Goal: Find specific page/section: Find specific page/section

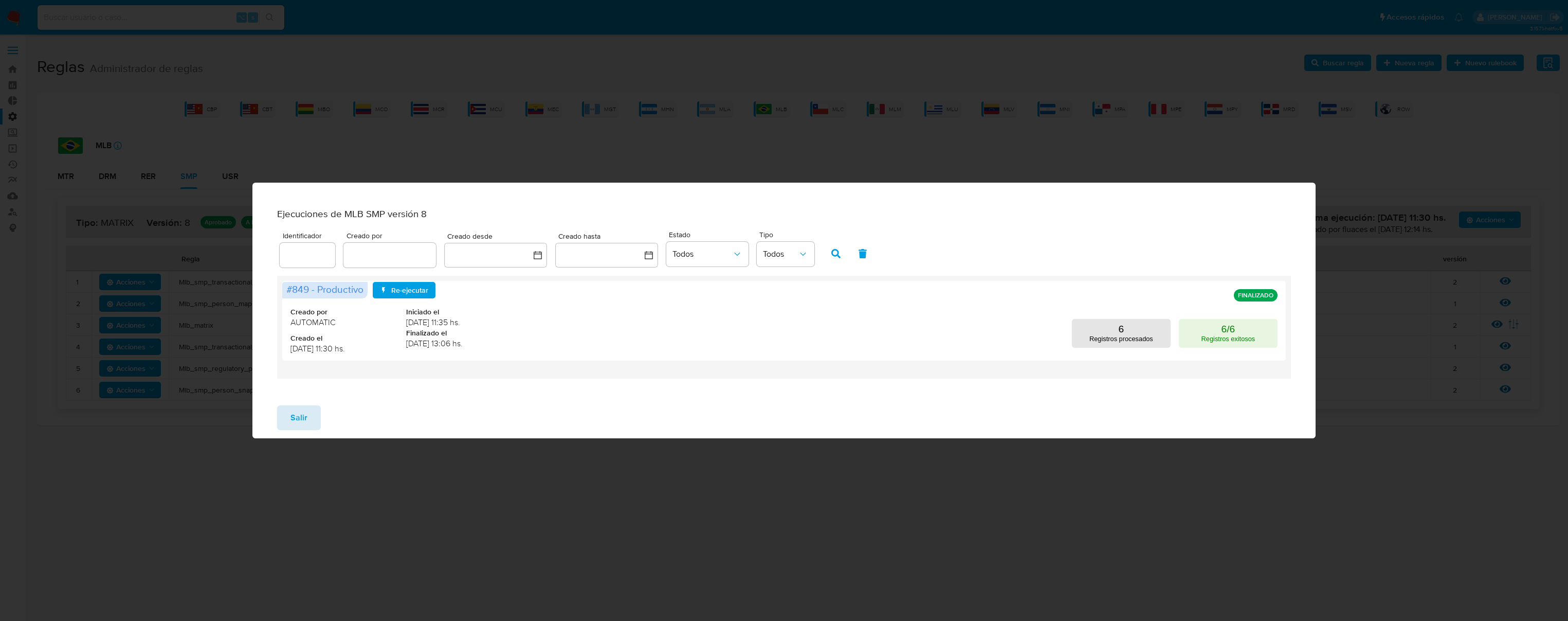
click at [306, 424] on span "Salir" at bounding box center [299, 417] width 17 height 23
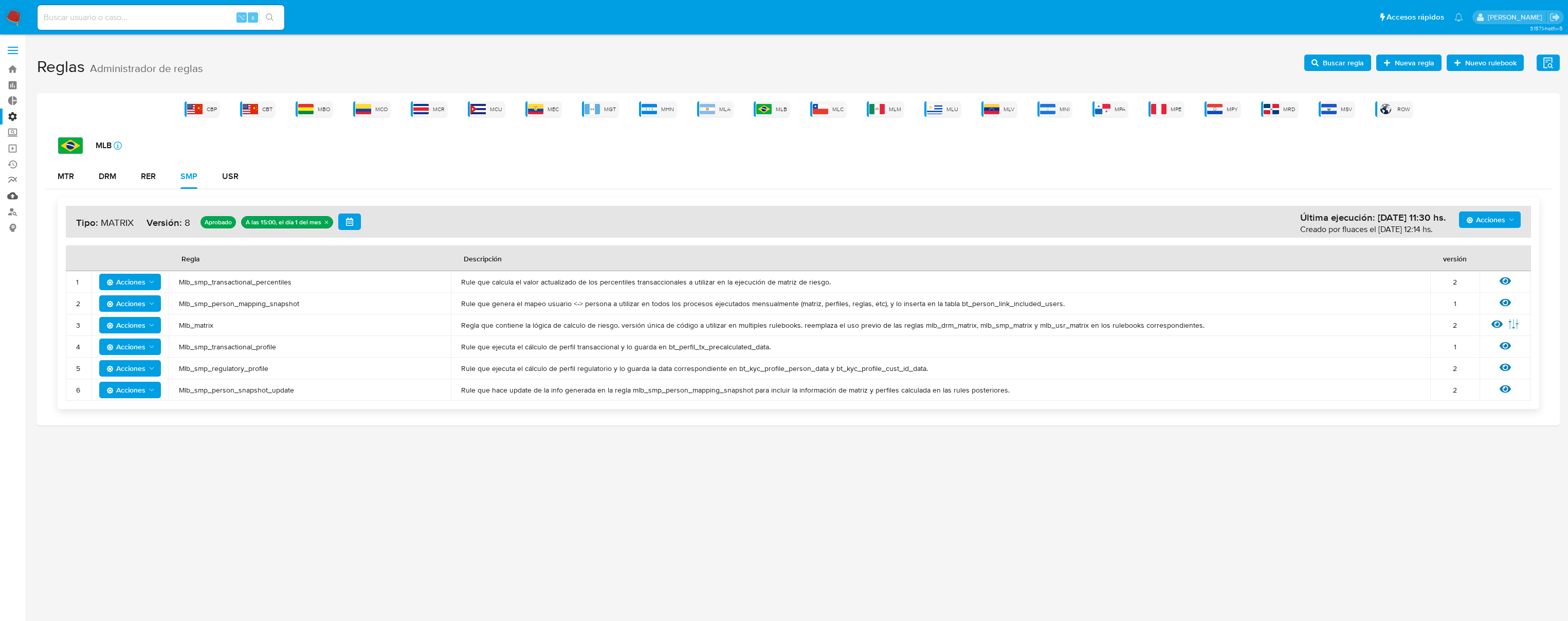
click at [11, 195] on link "Mulan" at bounding box center [61, 195] width 122 height 16
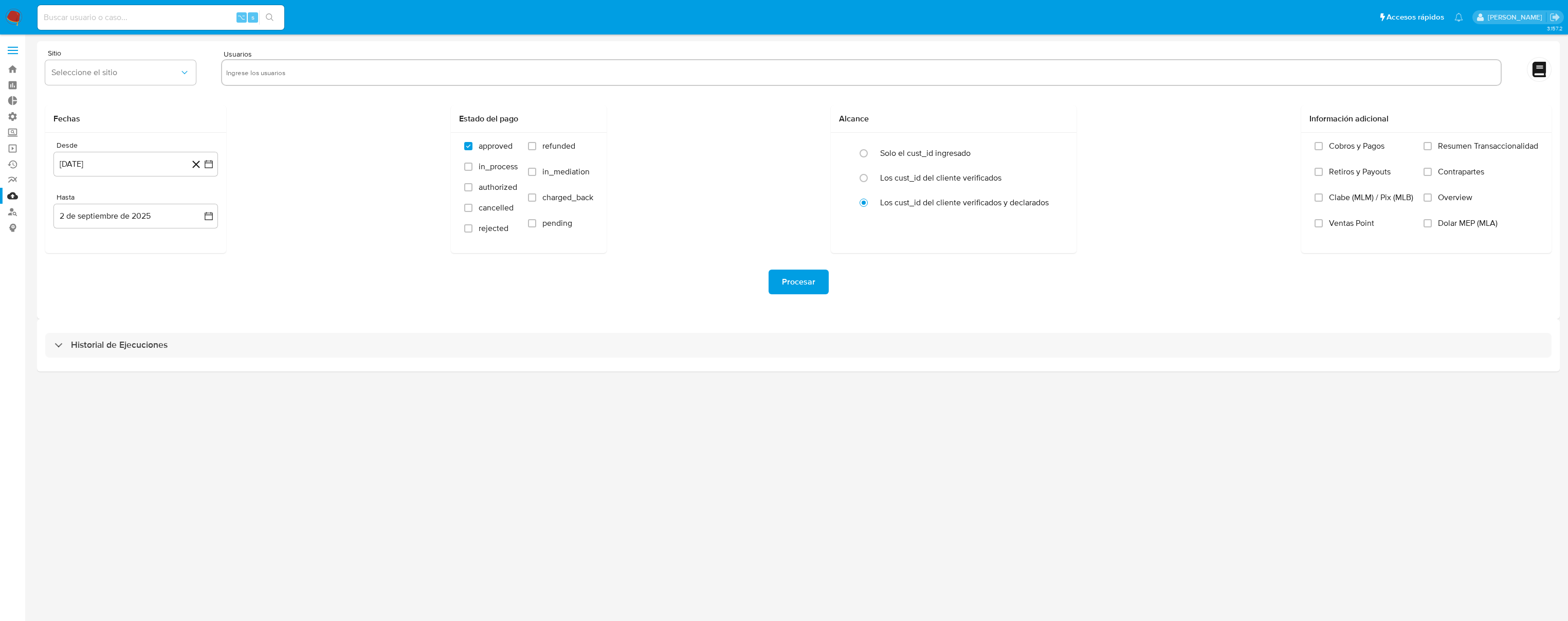
click at [13, 53] on span at bounding box center [13, 54] width 10 height 1
click at [0, 0] on input "checkbox" at bounding box center [0, 0] width 0 height 0
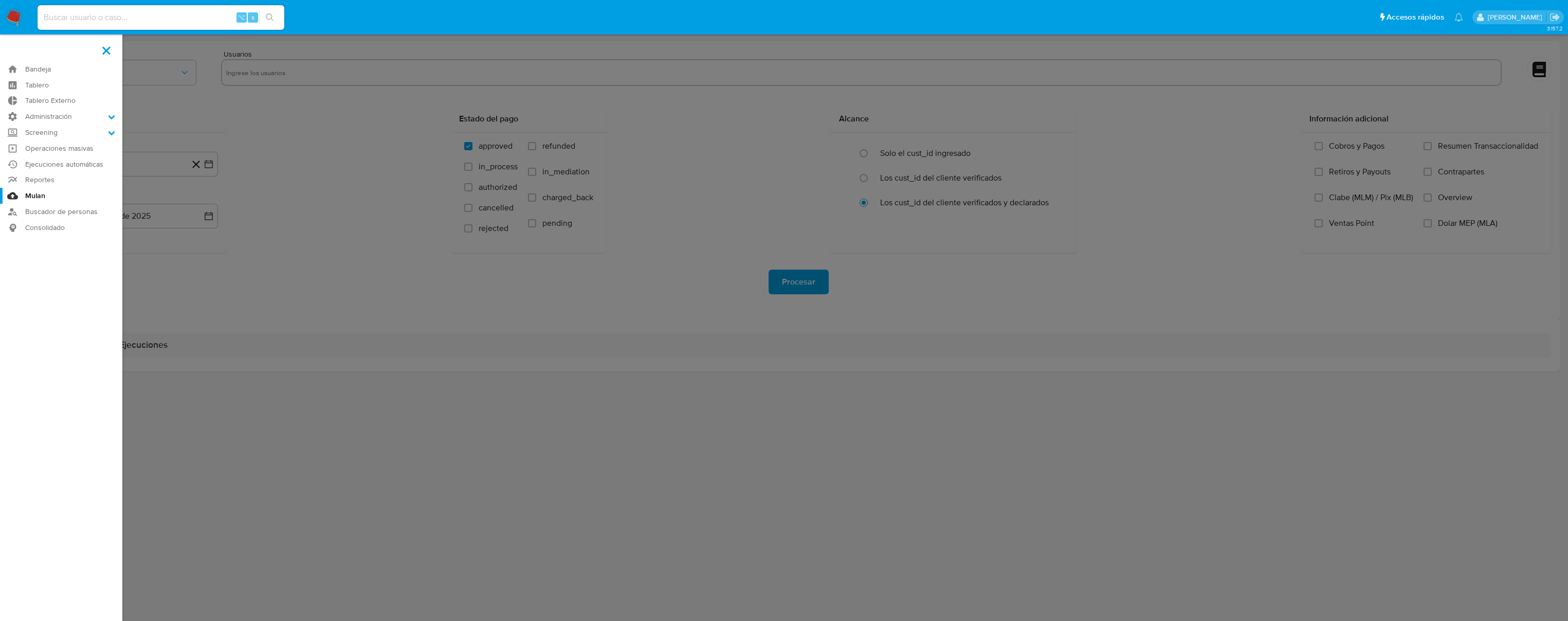
click at [13, 52] on aside "Bandeja Tablero Tablero Externo Administración Reglas Roles Usuarios Equipos Co…" at bounding box center [61, 310] width 122 height 621
click at [263, 255] on label at bounding box center [784, 310] width 1568 height 621
click at [0, 0] on input "checkbox" at bounding box center [0, 0] width 0 height 0
